Goal: Transaction & Acquisition: Purchase product/service

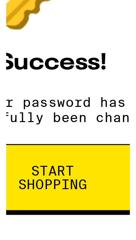
click at [74, 170] on span "Start shopping" at bounding box center [68, 169] width 33 height 9
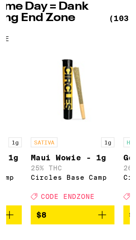
scroll to position [2, 0]
click at [103, 202] on icon "Add to bag" at bounding box center [103, 198] width 8 height 8
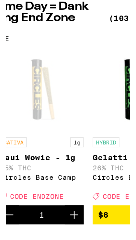
scroll to position [0, 339]
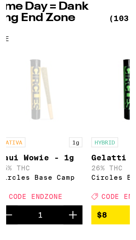
click at [88, 202] on icon "Increment" at bounding box center [86, 198] width 8 height 8
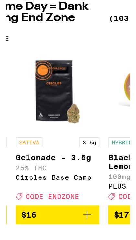
scroll to position [0, 1352]
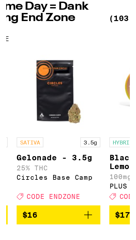
click at [96, 202] on icon "Add to bag" at bounding box center [95, 198] width 8 height 8
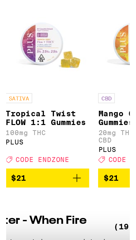
scroll to position [0, 2544]
click at [91, 206] on icon "Add to bag" at bounding box center [89, 203] width 8 height 8
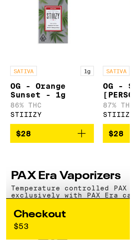
scroll to position [0, 754]
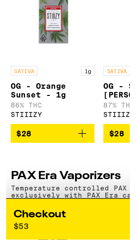
click at [49, 207] on icon "Add to bag" at bounding box center [47, 203] width 8 height 8
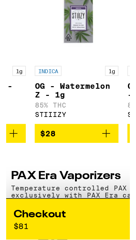
scroll to position [0, 633]
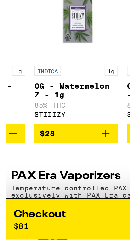
click at [62, 207] on icon "Add to bag" at bounding box center [60, 203] width 8 height 8
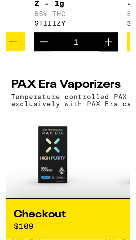
scroll to position [1083, 0]
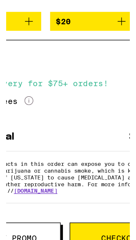
scroll to position [1028, 0]
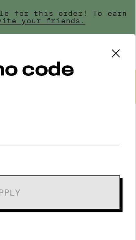
scroll to position [852, 0]
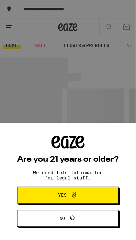
click at [49, 48] on div "Are you 21 years or older? We need this information for legal stuff. Yes No" at bounding box center [68, 120] width 136 height 241
click at [47, 35] on div "Are you 21 years or older? We need this information for legal stuff. Yes No" at bounding box center [68, 120] width 136 height 241
click at [83, 196] on span "Yes" at bounding box center [67, 196] width 49 height 8
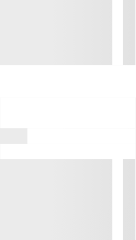
click at [110, 220] on div at bounding box center [68, 227] width 136 height 117
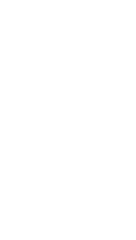
scroll to position [22, 0]
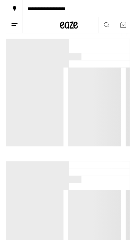
scroll to position [6, 0]
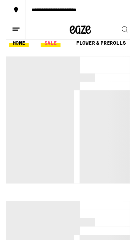
click at [43, 40] on link "SALE" at bounding box center [41, 40] width 18 height 8
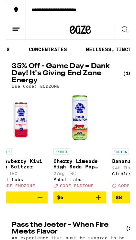
scroll to position [0, 282]
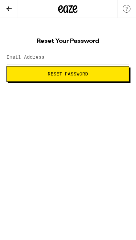
click at [10, 11] on icon at bounding box center [9, 9] width 8 height 8
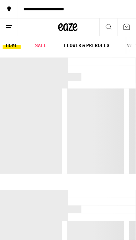
click at [92, 26] on div "**********" at bounding box center [68, 27] width 136 height 18
click at [77, 29] on icon at bounding box center [67, 27] width 19 height 12
click at [132, 19] on button at bounding box center [127, 27] width 18 height 18
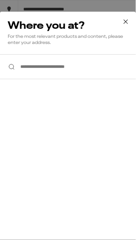
click at [128, 25] on icon at bounding box center [126, 22] width 10 height 10
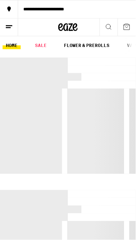
click at [122, 31] on button at bounding box center [127, 27] width 18 height 18
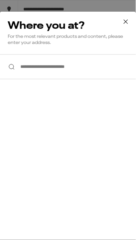
click at [84, 65] on input "**********" at bounding box center [68, 67] width 136 height 25
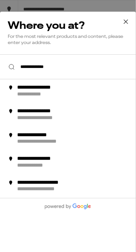
click at [68, 92] on div "**********" at bounding box center [45, 88] width 57 height 7
type input "**********"
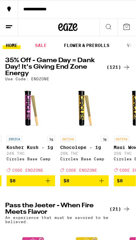
click at [127, 69] on icon at bounding box center [127, 68] width 8 height 8
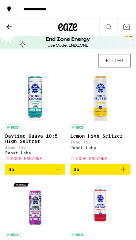
scroll to position [13, 0]
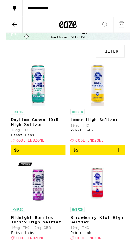
click at [65, 29] on icon at bounding box center [67, 27] width 19 height 12
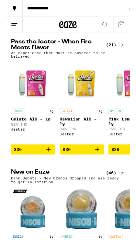
scroll to position [161, 0]
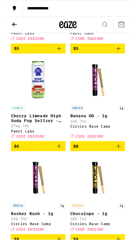
scroll to position [235, 0]
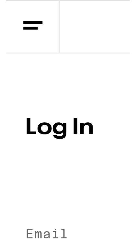
click at [26, 43] on h1 "Log In" at bounding box center [67, 44] width 123 height 8
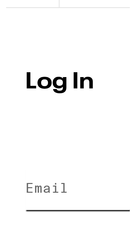
click at [24, 77] on input "Email" at bounding box center [67, 79] width 123 height 15
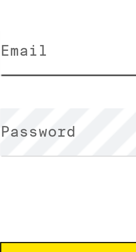
type input "k3nskitty@gmail.com"
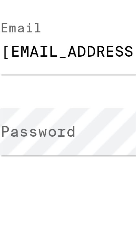
click at [26, 105] on label "Password" at bounding box center [17, 104] width 23 height 5
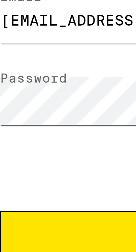
click at [6, 138] on button "Log In" at bounding box center [67, 147] width 123 height 18
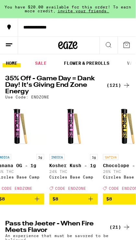
click at [9, 42] on icon at bounding box center [9, 45] width 8 height 8
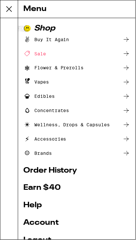
click at [55, 29] on div "Shop" at bounding box center [76, 29] width 107 height 8
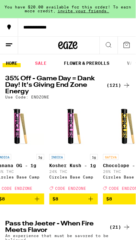
click at [99, 33] on button "**********" at bounding box center [68, 27] width 136 height 18
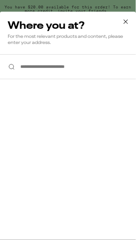
click at [9, 36] on p "For the most relevant products and content, please enter your address." at bounding box center [68, 40] width 121 height 12
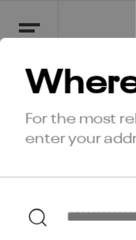
scroll to position [1, 0]
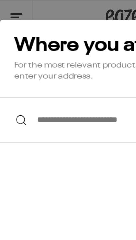
click at [65, 93] on div "**********" at bounding box center [68, 131] width 136 height 241
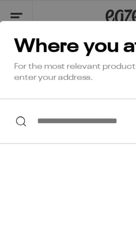
click at [16, 7] on div "**********" at bounding box center [68, 120] width 136 height 241
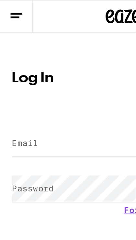
click at [12, 6] on icon at bounding box center [9, 9] width 8 height 8
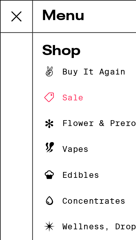
click at [12, 10] on icon at bounding box center [9, 9] width 13 height 13
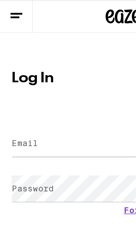
click at [10, 10] on icon at bounding box center [9, 9] width 8 height 8
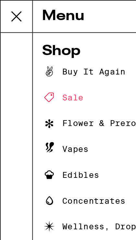
click at [41, 51] on div "Sale" at bounding box center [34, 54] width 23 height 8
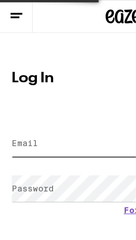
click at [38, 77] on input "Email" at bounding box center [67, 79] width 123 height 15
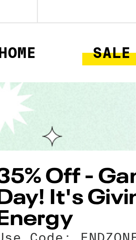
click at [34, 82] on div "Today's Deals" at bounding box center [68, 83] width 136 height 21
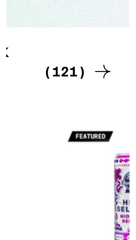
click at [127, 109] on icon at bounding box center [127, 109] width 8 height 8
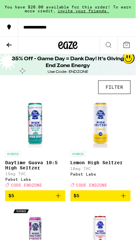
click at [128, 43] on icon at bounding box center [127, 45] width 8 height 8
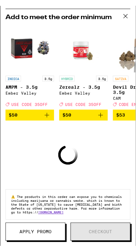
scroll to position [52, 0]
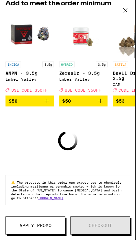
click at [49, 224] on span "Apply Promo" at bounding box center [35, 226] width 32 height 5
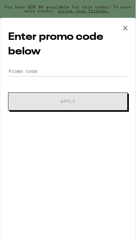
click at [52, 58] on h2 "Enter promo code below" at bounding box center [68, 44] width 120 height 29
click at [68, 73] on input "Promo Code" at bounding box center [68, 72] width 120 height 10
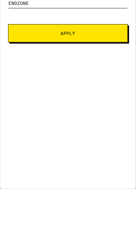
type input "ENDZONE"
click at [73, 94] on span "Apply" at bounding box center [68, 96] width 15 height 5
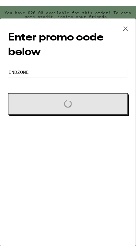
scroll to position [5, 0]
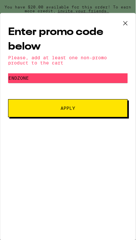
click at [79, 107] on button "Apply" at bounding box center [68, 109] width 120 height 18
click at [83, 104] on button "Apply" at bounding box center [68, 109] width 120 height 18
click at [109, 76] on input "ENDZONE" at bounding box center [68, 79] width 120 height 10
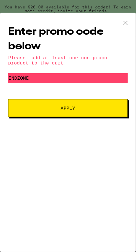
click at [126, 23] on icon at bounding box center [126, 23] width 4 height 4
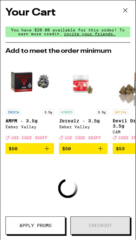
click at [120, 5] on button at bounding box center [126, 10] width 20 height 21
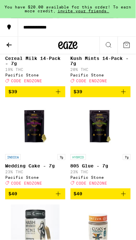
scroll to position [4720, 0]
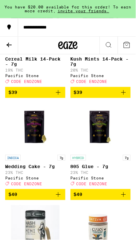
click at [130, 42] on icon at bounding box center [127, 45] width 8 height 8
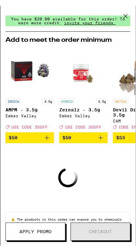
scroll to position [52, 0]
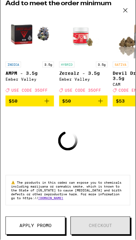
click at [52, 219] on button "Apply Promo" at bounding box center [36, 226] width 60 height 18
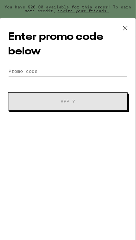
click at [59, 67] on input "Promo Code" at bounding box center [68, 72] width 120 height 10
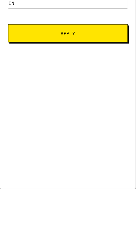
scroll to position [4720, 0]
type input "Endzone"
click at [83, 99] on button "Apply" at bounding box center [68, 97] width 120 height 18
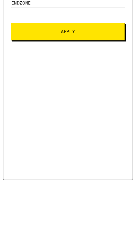
scroll to position [5, 0]
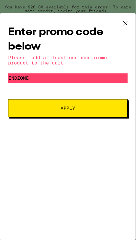
click at [68, 104] on button "Apply" at bounding box center [68, 109] width 120 height 18
click at [129, 27] on icon at bounding box center [126, 23] width 10 height 10
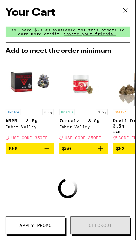
click at [127, 17] on button at bounding box center [126, 10] width 20 height 21
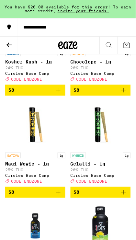
scroll to position [420, 0]
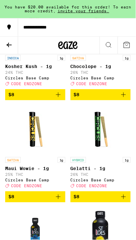
click at [62, 203] on button "$8" at bounding box center [35, 197] width 60 height 11
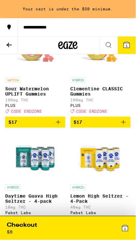
scroll to position [1574, 0]
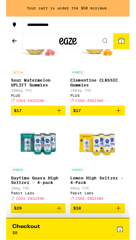
click at [53, 128] on button "$17" at bounding box center [35, 122] width 60 height 11
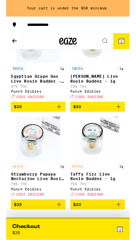
scroll to position [3946, 0]
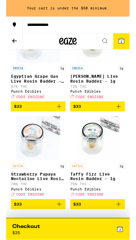
click at [61, 14] on icon "Add to bag" at bounding box center [59, 10] width 8 height 8
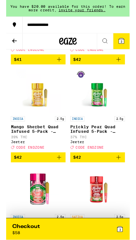
scroll to position [5038, 0]
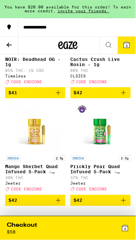
click at [6, 44] on icon at bounding box center [9, 45] width 8 height 8
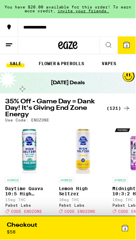
scroll to position [0, 26]
click at [114, 61] on link "VAPES" at bounding box center [108, 64] width 21 height 8
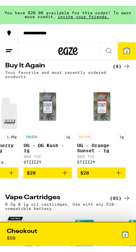
scroll to position [43, 0]
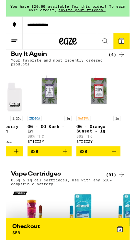
click at [121, 162] on button "$28" at bounding box center [102, 167] width 49 height 11
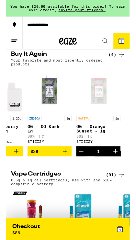
click at [68, 168] on icon "Add to bag" at bounding box center [65, 167] width 8 height 8
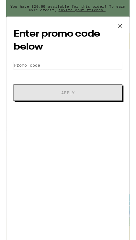
click at [61, 68] on input "Promo Code" at bounding box center [68, 72] width 120 height 10
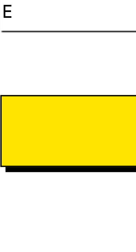
scroll to position [5, 0]
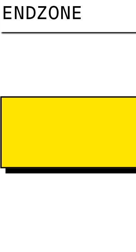
type input "EnDZONE"
click at [8, 88] on button "Apply" at bounding box center [68, 97] width 120 height 18
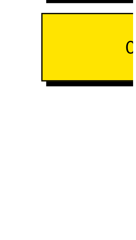
scroll to position [43, 0]
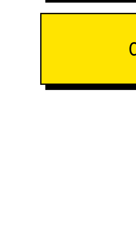
click at [39, 92] on button "Continue to payment" at bounding box center [68, 93] width 100 height 18
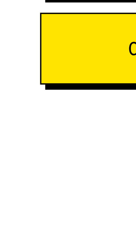
scroll to position [5, 0]
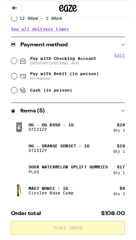
scroll to position [223, 0]
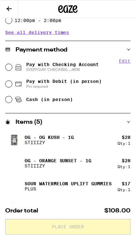
click at [14, 66] on div "Pay with Checking Account EVERYDAY CHECKING ...4618" at bounding box center [69, 67] width 126 height 17
click at [14, 67] on div "Pay with Checking Account EVERYDAY CHECKING ...4618" at bounding box center [69, 67] width 126 height 17
click at [15, 67] on icon at bounding box center [19, 68] width 8 height 8
click at [12, 67] on input "Pay with Checking Account EVERYDAY CHECKING ...4618" at bounding box center [9, 67] width 6 height 6
radio input "true"
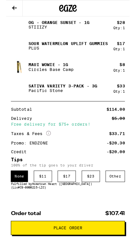
scroll to position [395, 0]
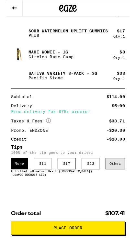
click at [123, 180] on div "Other" at bounding box center [120, 180] width 21 height 13
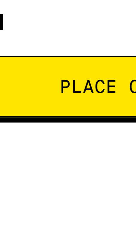
scroll to position [408, 0]
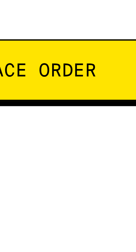
type input "5"
click at [79, 239] on span "Place Order" at bounding box center [68, 239] width 32 height 5
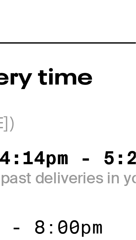
scroll to position [119, 0]
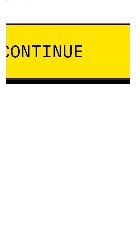
scroll to position [9, 0]
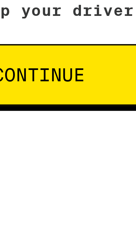
click at [76, 200] on div "Remember! Bring your ID Please bring your driver's license or state issued ID s…" at bounding box center [68, 161] width 136 height 159
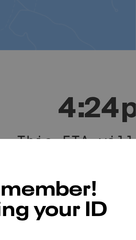
click at [47, 65] on div "Remember! Bring your ID Please bring your driver's license or state issued ID s…" at bounding box center [68, 120] width 136 height 241
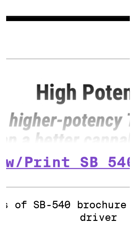
scroll to position [53, 0]
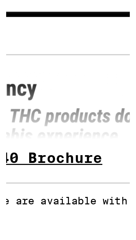
click at [99, 237] on link "View/Print SB 540 Brochure" at bounding box center [68, 238] width 76 height 5
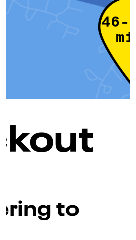
click at [66, 42] on div "46-113 min" at bounding box center [68, 40] width 18 height 24
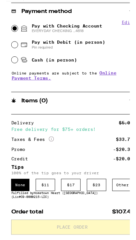
scroll to position [274, 0]
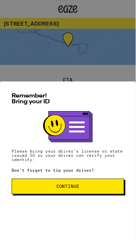
click at [102, 188] on button "Continue" at bounding box center [68, 187] width 113 height 16
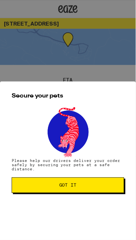
click at [86, 184] on button "Got it" at bounding box center [68, 186] width 113 height 16
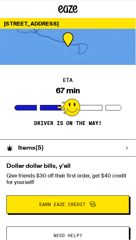
click at [90, 50] on div at bounding box center [68, 47] width 136 height 36
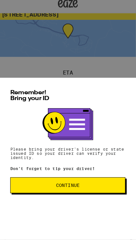
scroll to position [41, 0]
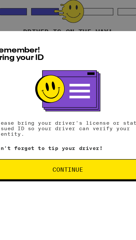
click at [88, 190] on span "Continue" at bounding box center [68, 187] width 102 height 5
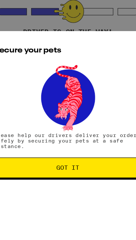
click at [91, 188] on span "Got it" at bounding box center [68, 186] width 102 height 5
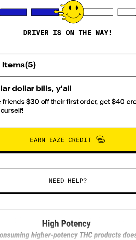
scroll to position [41, 0]
